Goal: Task Accomplishment & Management: Manage account settings

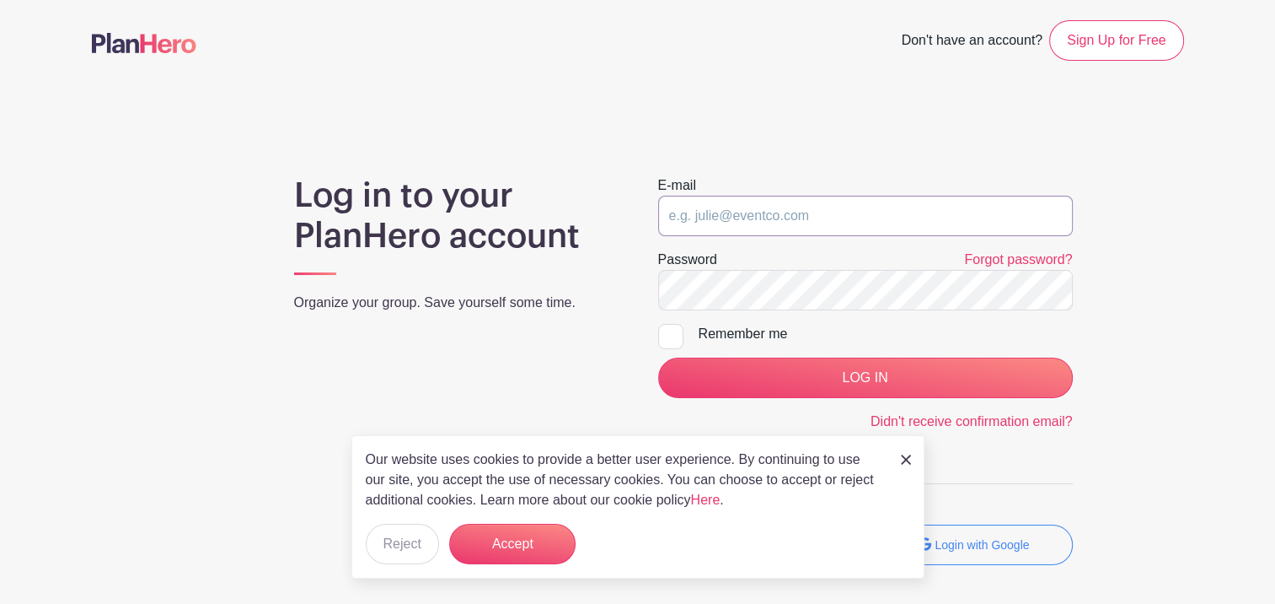
click at [712, 216] on input "email" at bounding box center [865, 216] width 415 height 40
type input "[EMAIL_ADDRESS][DOMAIN_NAME]"
click at [846, 215] on input "[EMAIL_ADDRESS][DOMAIN_NAME]" at bounding box center [865, 216] width 415 height 40
drag, startPoint x: 846, startPoint y: 213, endPoint x: 632, endPoint y: 236, distance: 214.5
click at [632, 236] on div "Log in to your PlanHero account Organize your group. Save yourself some time. E…" at bounding box center [638, 376] width 1093 height 403
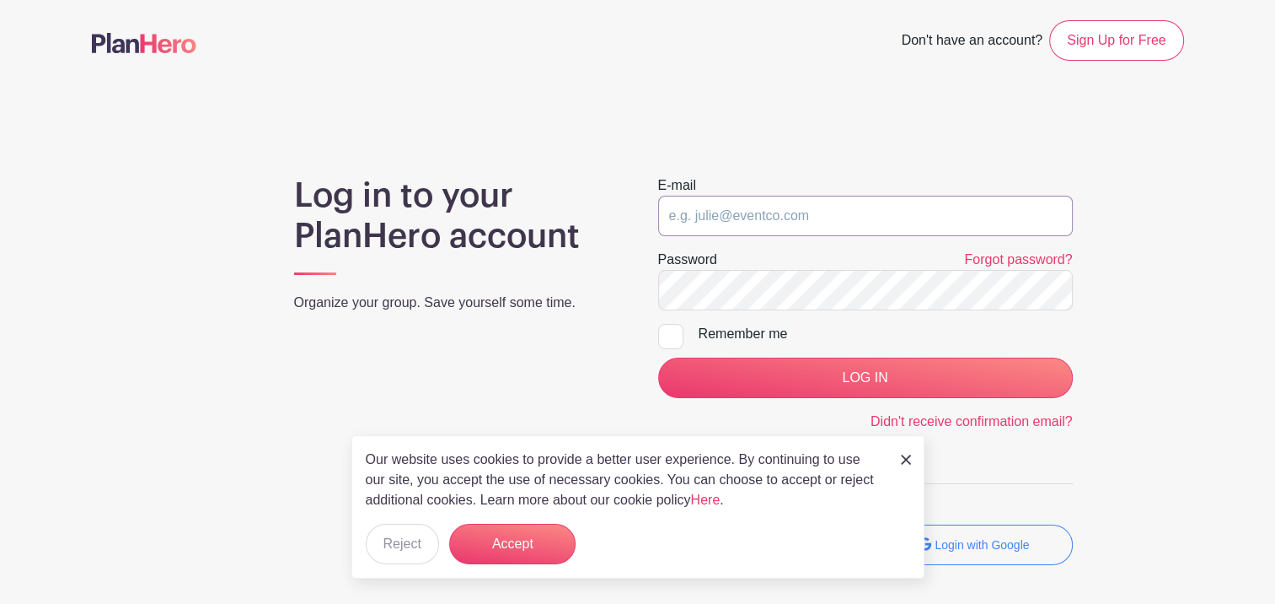
click at [686, 211] on input "email" at bounding box center [865, 216] width 415 height 40
type input "[EMAIL_ADDRESS][DOMAIN_NAME]"
click at [537, 341] on div "Log in to your PlanHero account Organize your group. Save yourself some time. E…" at bounding box center [638, 376] width 1093 height 403
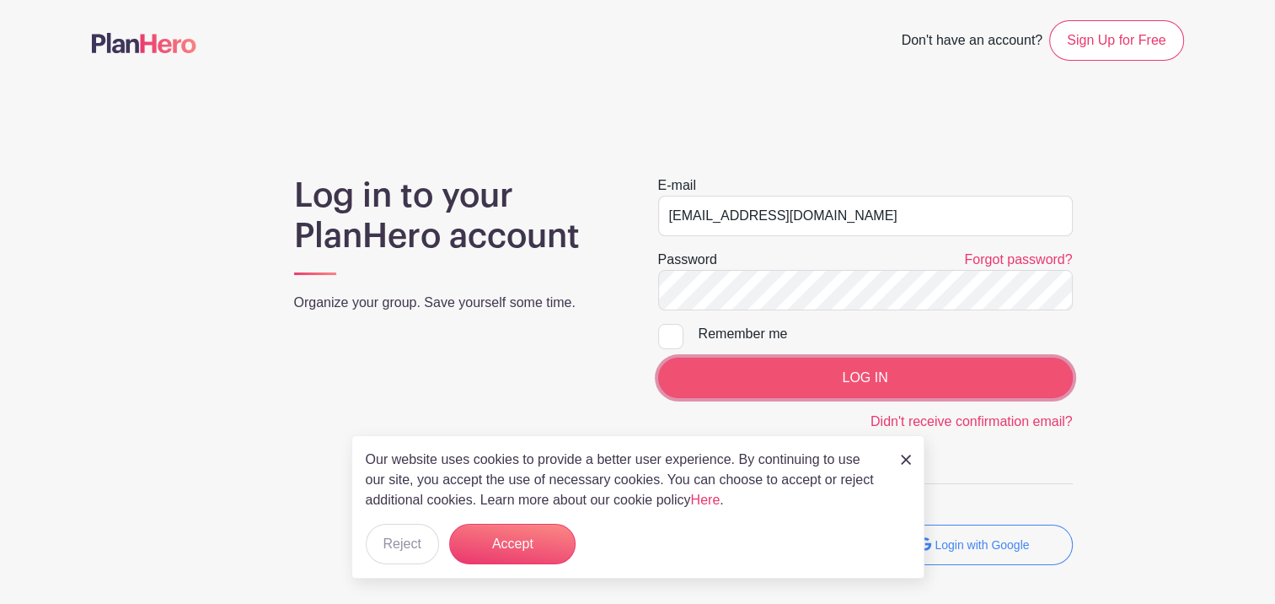
click at [865, 372] on input "LOG IN" at bounding box center [865, 377] width 415 height 40
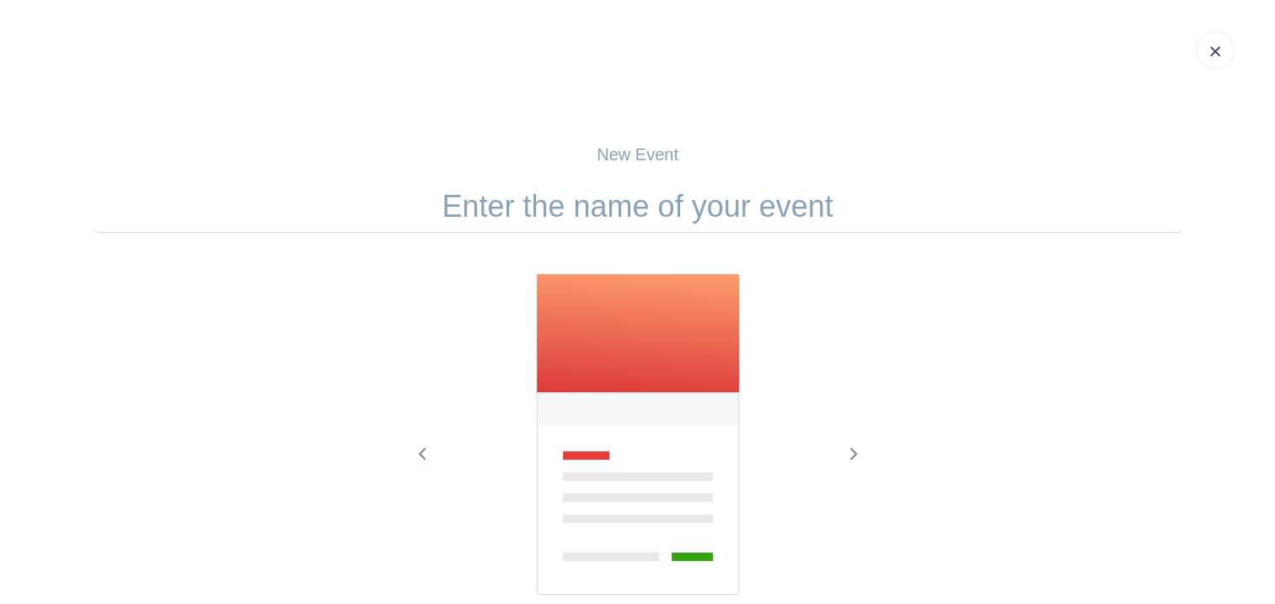
click at [1216, 53] on img at bounding box center [1216, 51] width 10 height 10
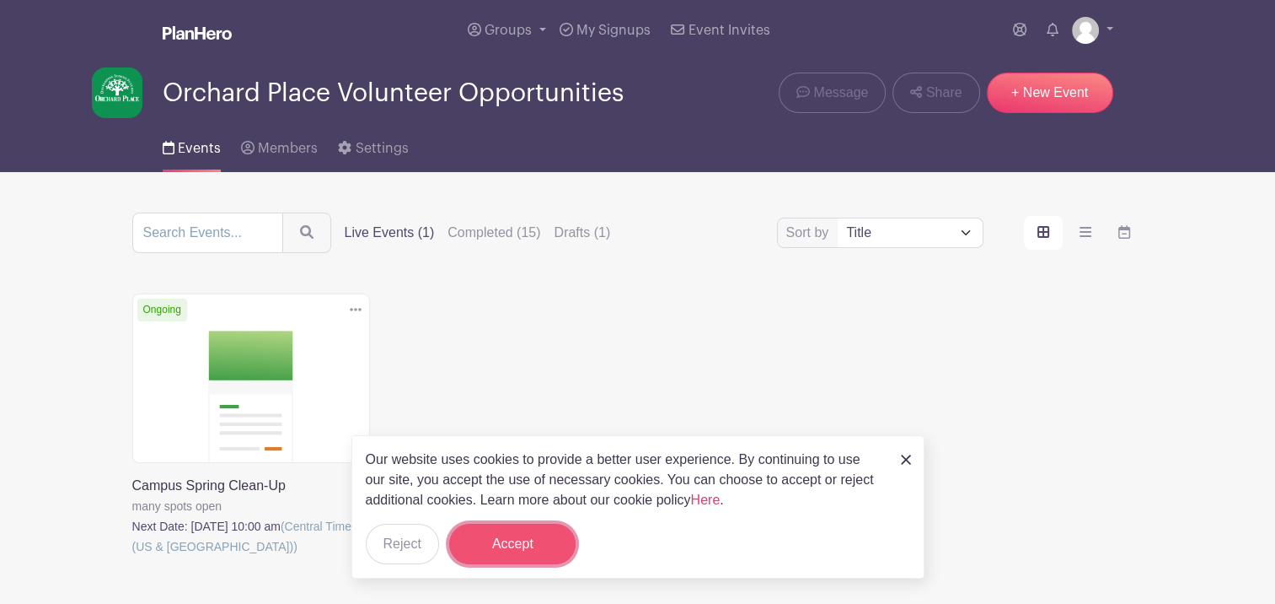
click at [508, 548] on button "Accept" at bounding box center [512, 544] width 126 height 40
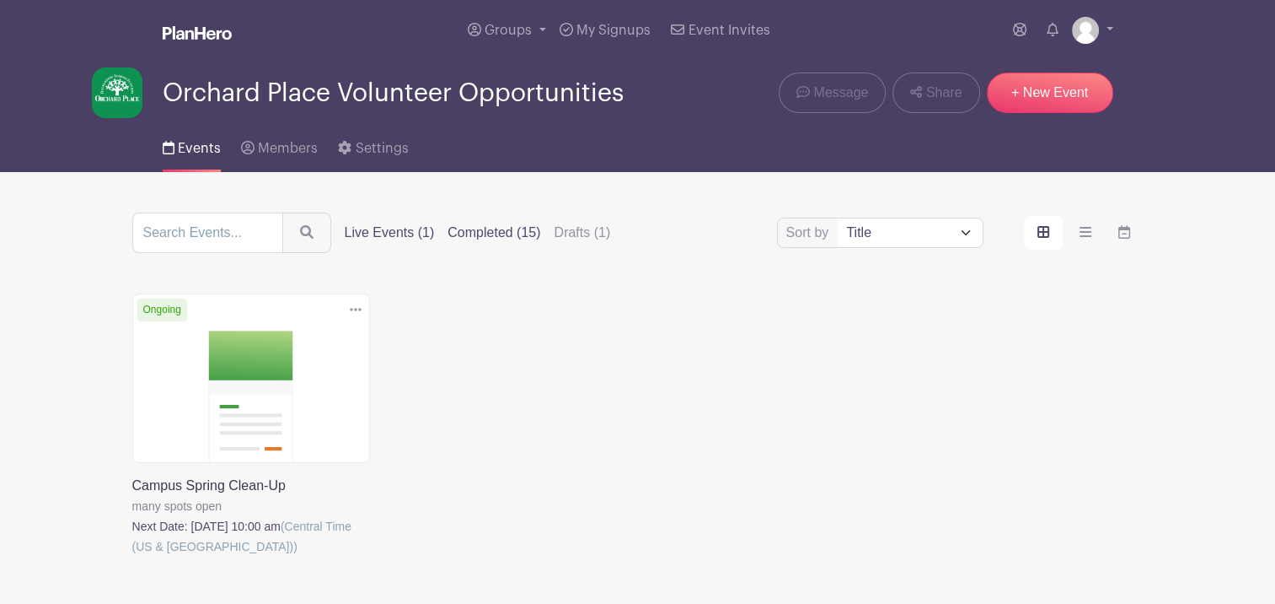
click at [489, 229] on label "Completed (15)" at bounding box center [494, 233] width 93 height 20
click at [0, 0] on input "Completed (15)" at bounding box center [0, 0] width 0 height 0
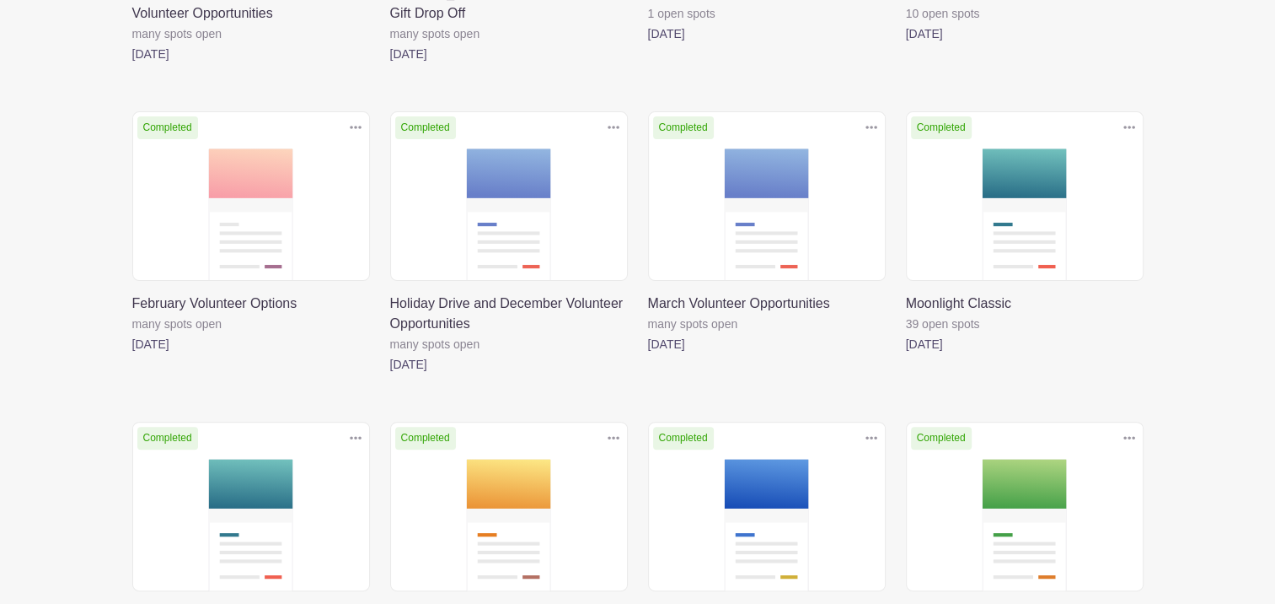
scroll to position [506, 0]
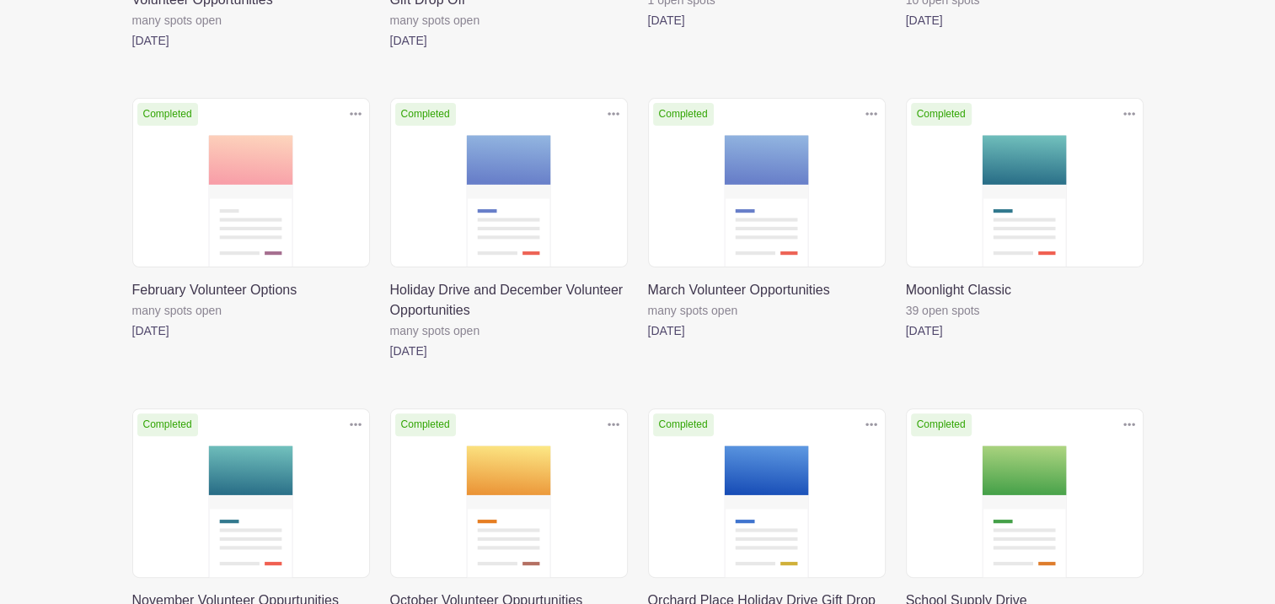
click at [906, 341] on link at bounding box center [906, 341] width 0 height 0
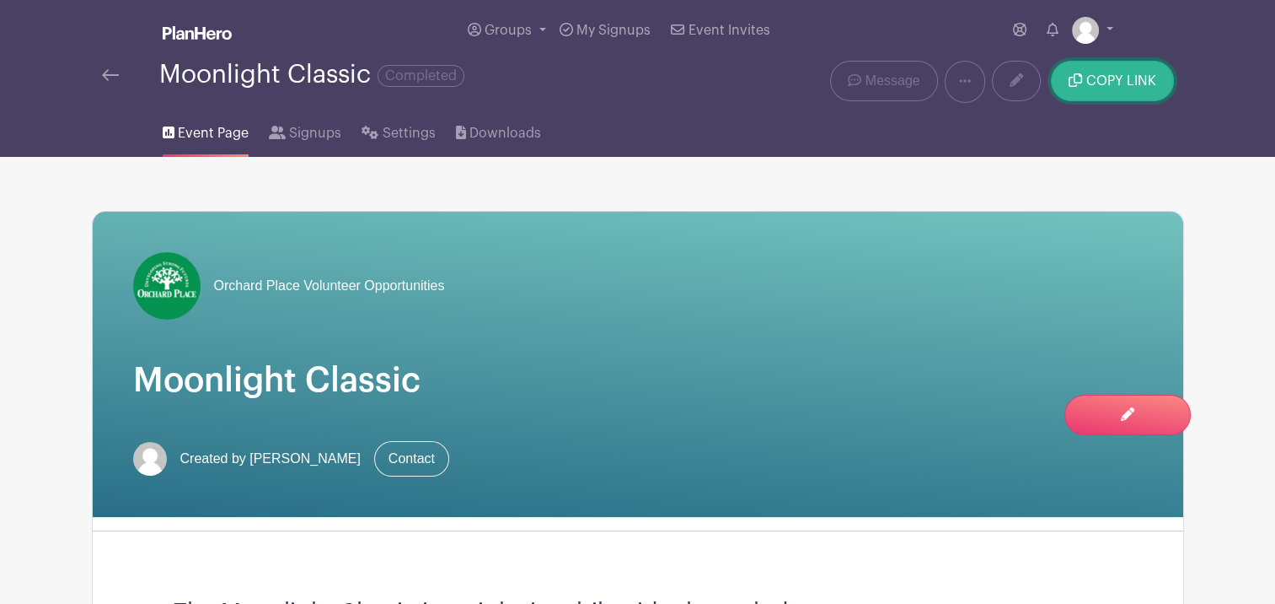
click at [1120, 71] on button "COPY LINK" at bounding box center [1112, 81] width 122 height 40
click at [318, 132] on span "Signups" at bounding box center [315, 133] width 52 height 20
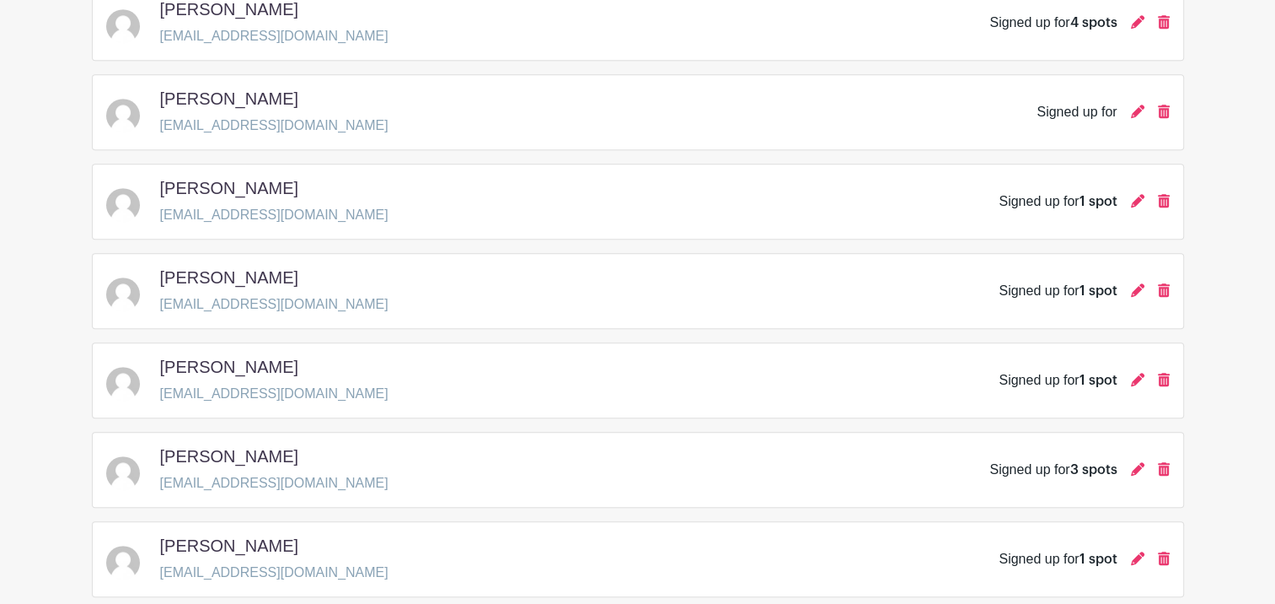
scroll to position [927, 0]
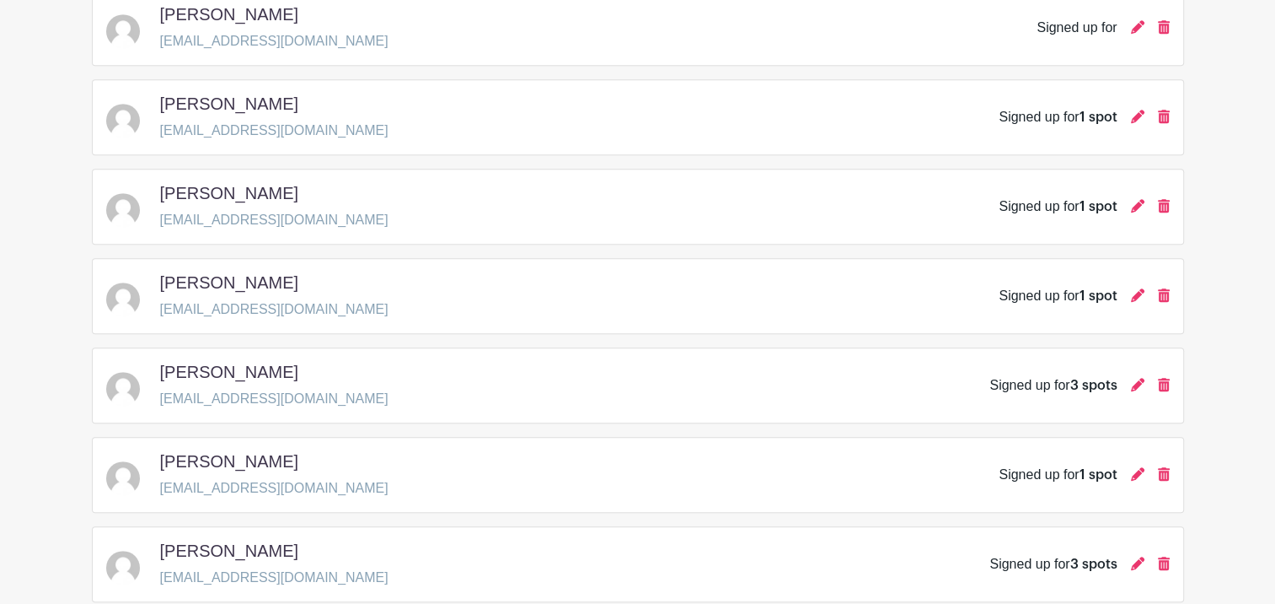
click at [363, 381] on div "Eric Hubbard Hehubb40@gmail.com Signed up for 3 spots" at bounding box center [638, 385] width 1064 height 47
drag, startPoint x: 161, startPoint y: 396, endPoint x: 293, endPoint y: 402, distance: 132.5
click at [293, 402] on p "Hehubb40@gmail.com" at bounding box center [274, 399] width 228 height 20
copy p "Hehubb40@gmail.com"
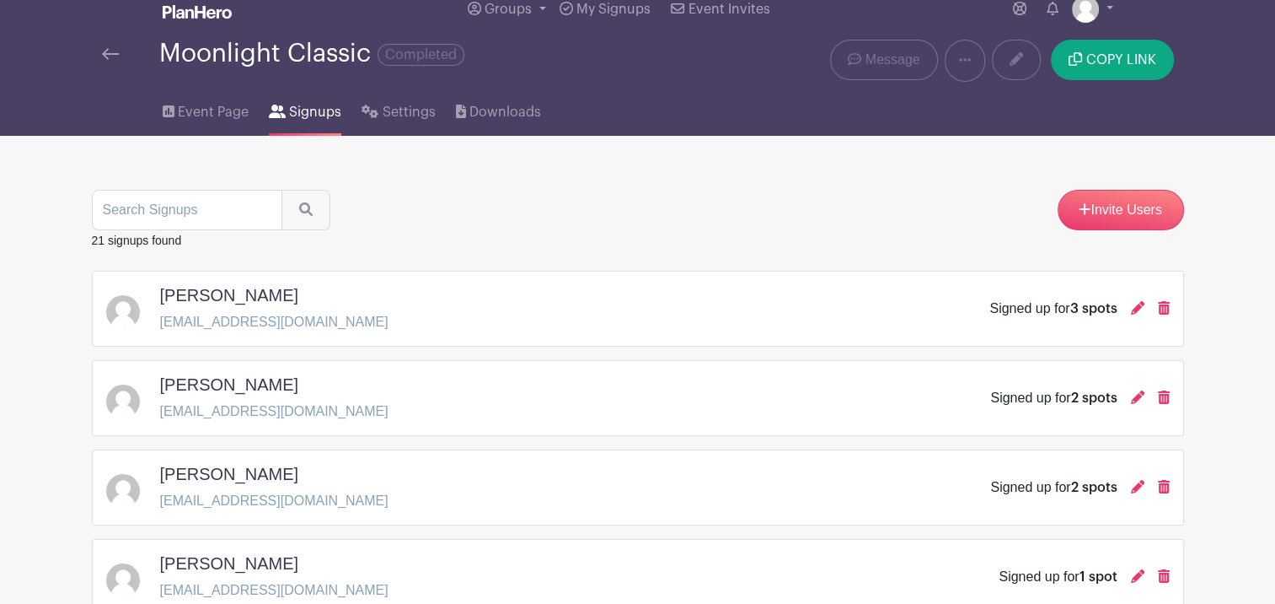
scroll to position [0, 0]
